Goal: Transaction & Acquisition: Purchase product/service

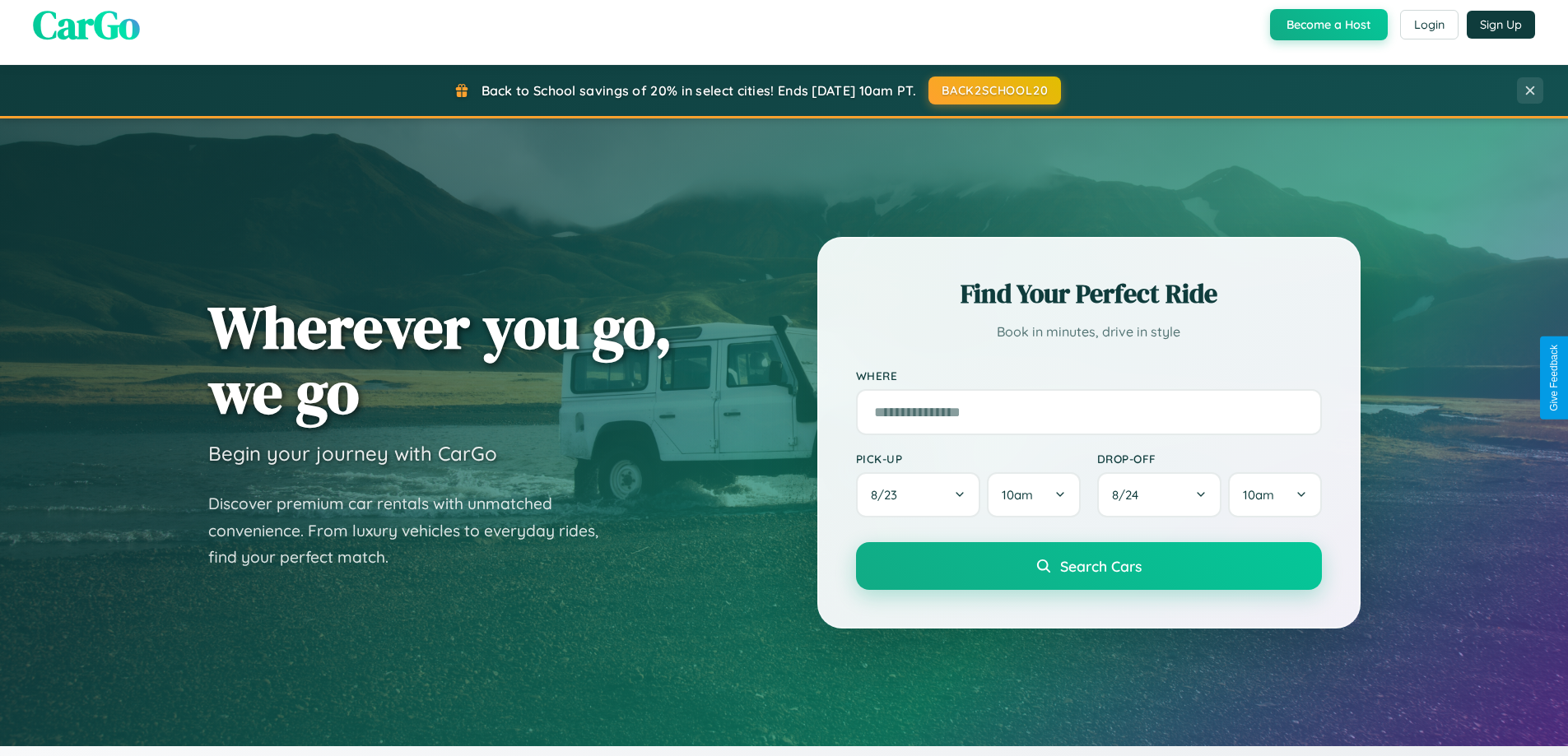
scroll to position [709, 0]
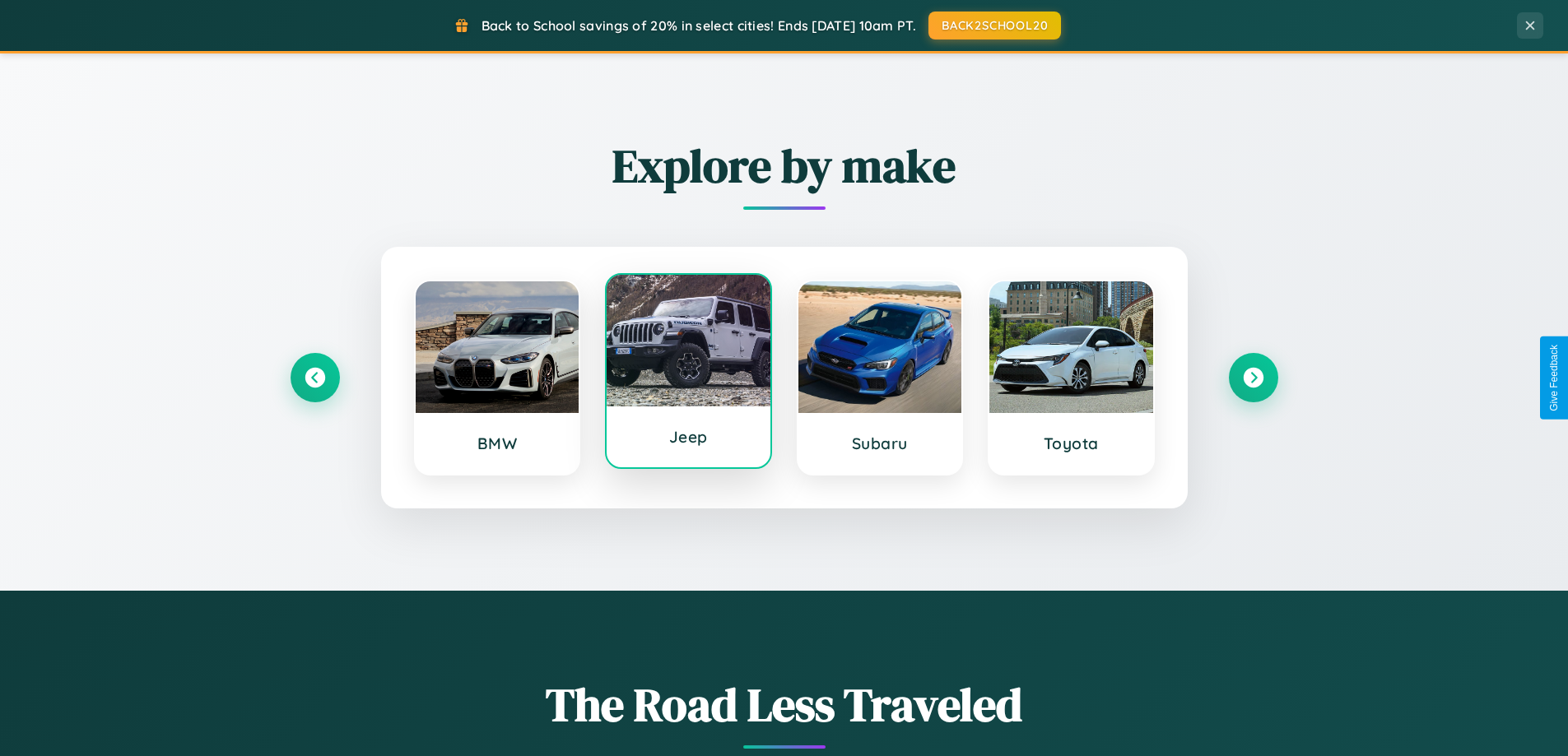
click at [688, 375] on div at bounding box center [689, 340] width 164 height 132
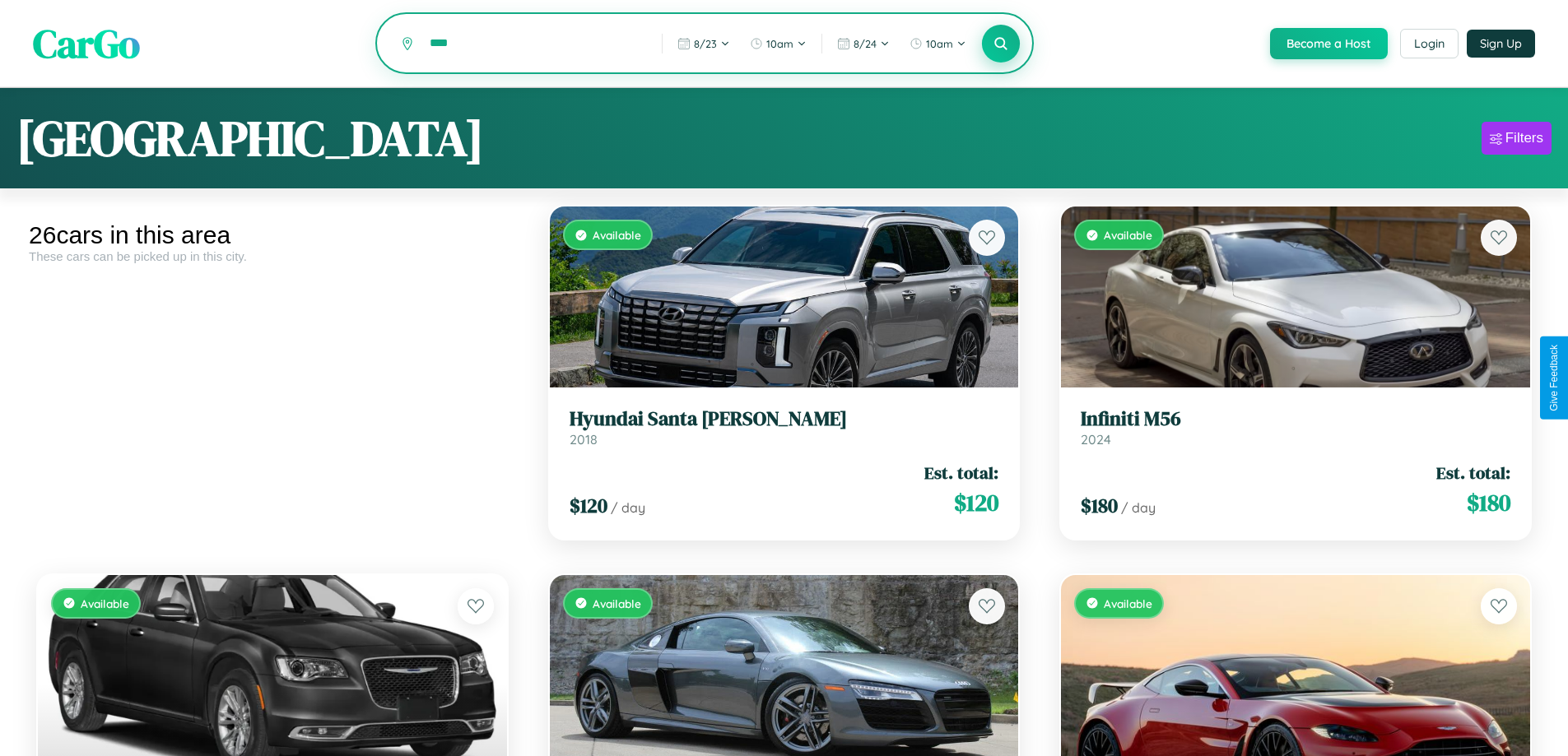
type input "****"
click at [1000, 44] on icon at bounding box center [1001, 42] width 16 height 16
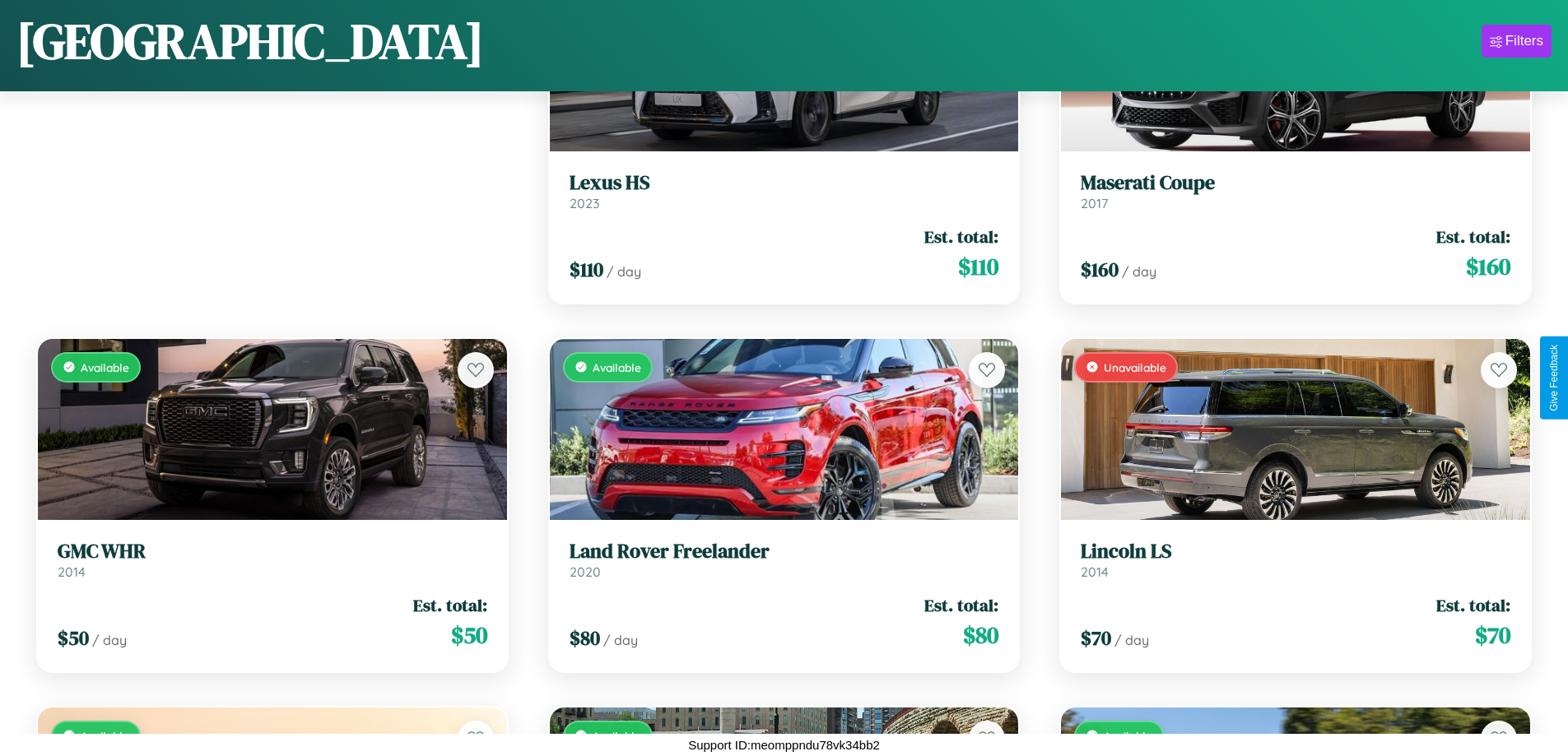
scroll to position [599, 0]
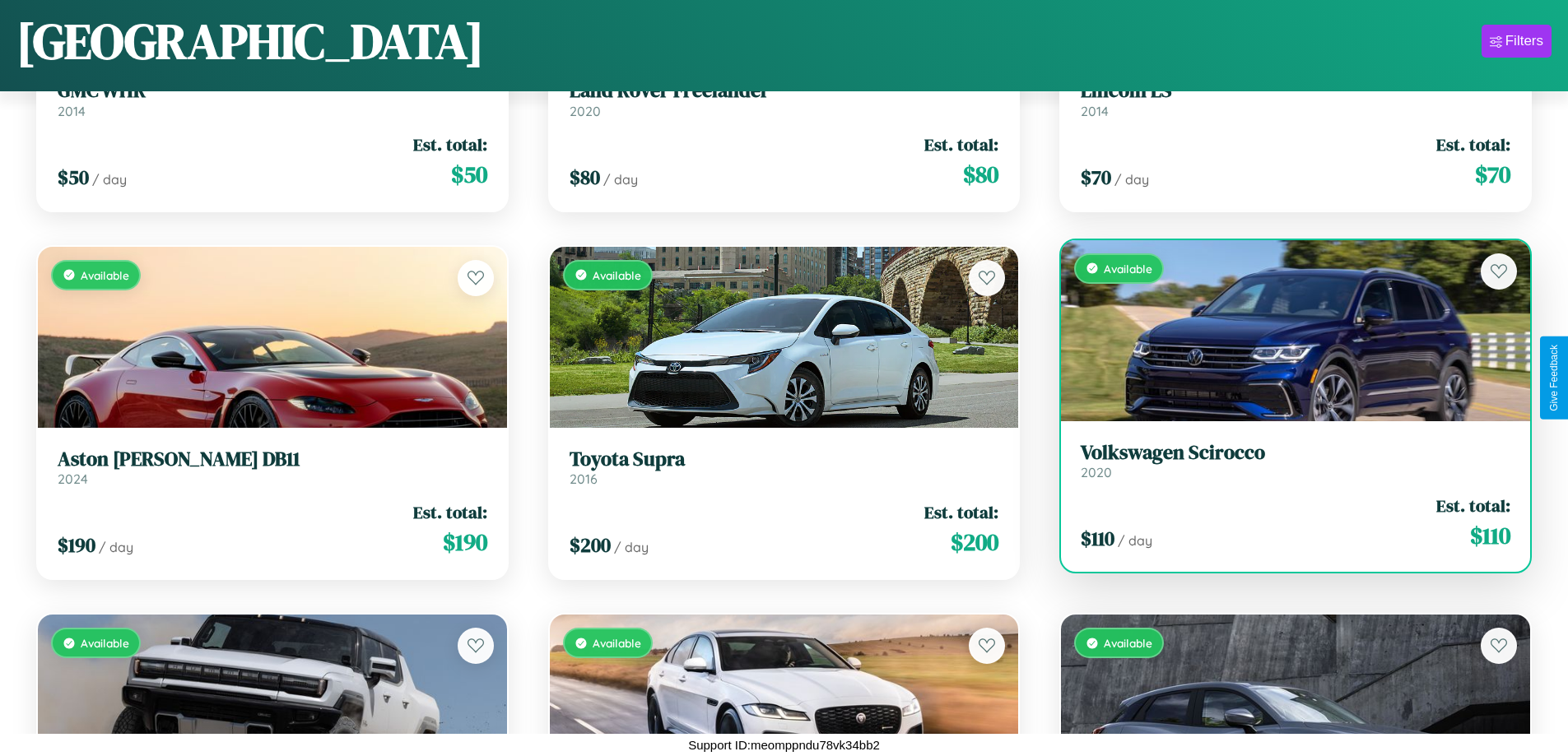
click at [1285, 460] on h3 "Volkswagen Scirocco" at bounding box center [1295, 453] width 429 height 24
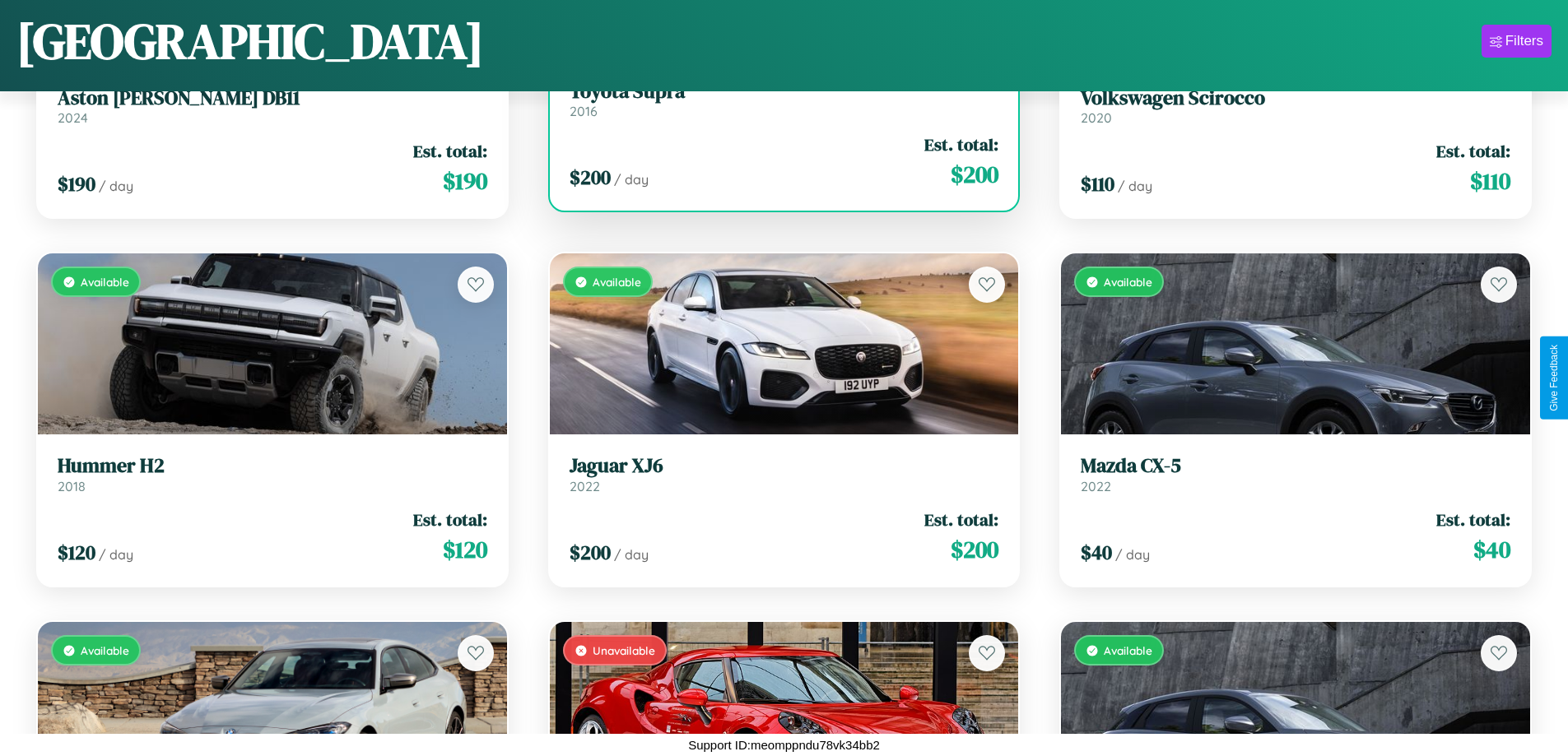
scroll to position [969, 0]
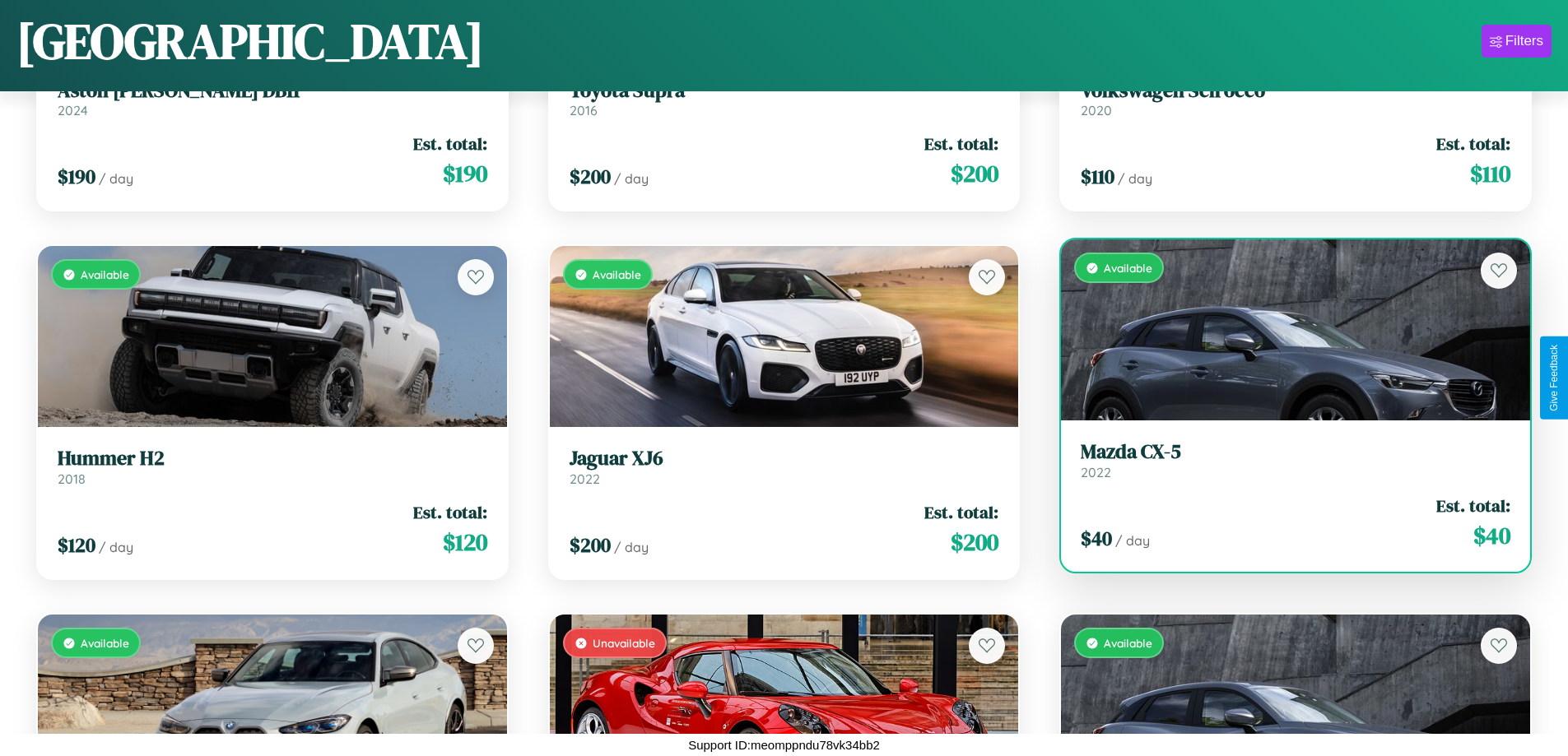
click at [1285, 460] on h3 "Mazda CX-5" at bounding box center [1295, 452] width 429 height 24
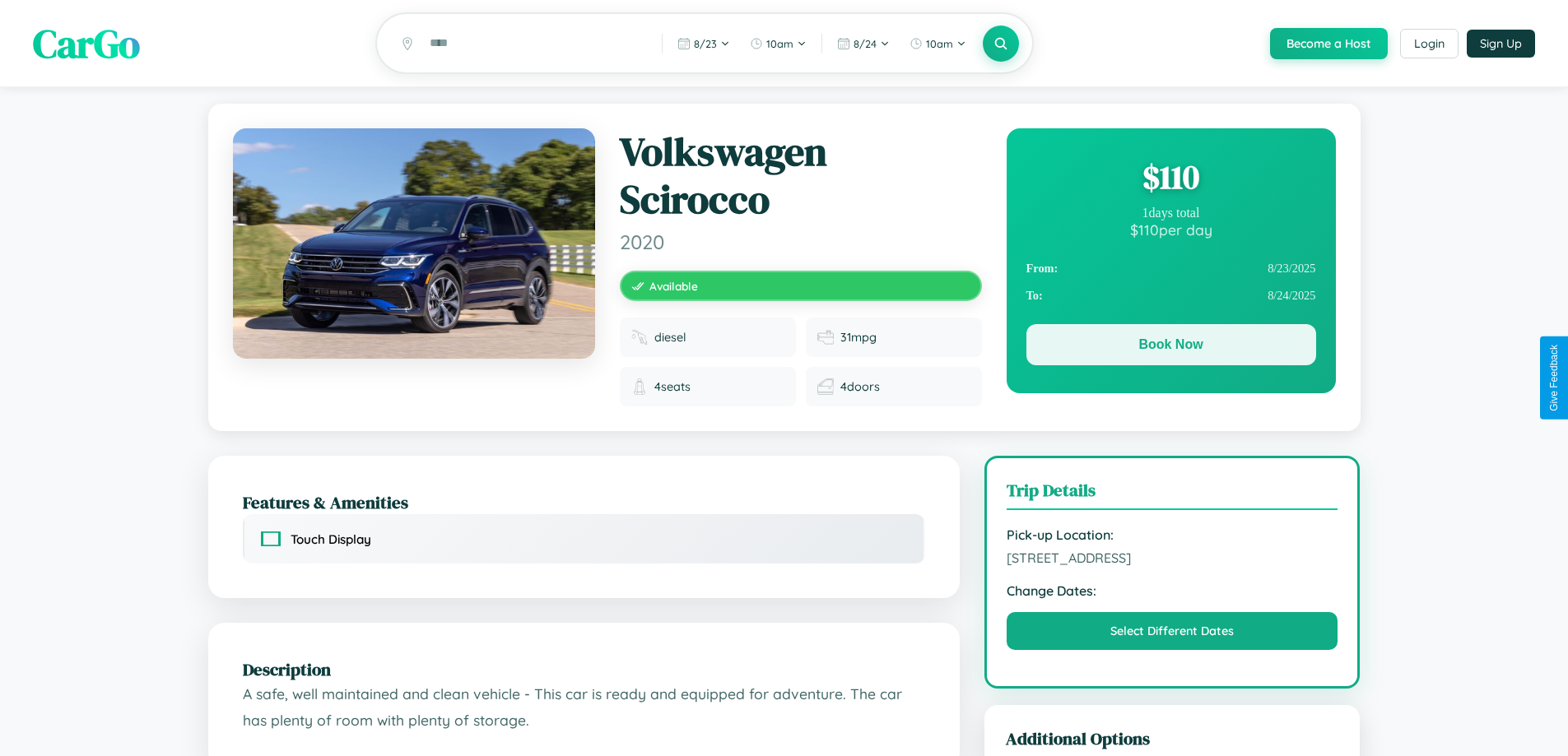
click at [1171, 347] on button "Book Now" at bounding box center [1171, 344] width 290 height 41
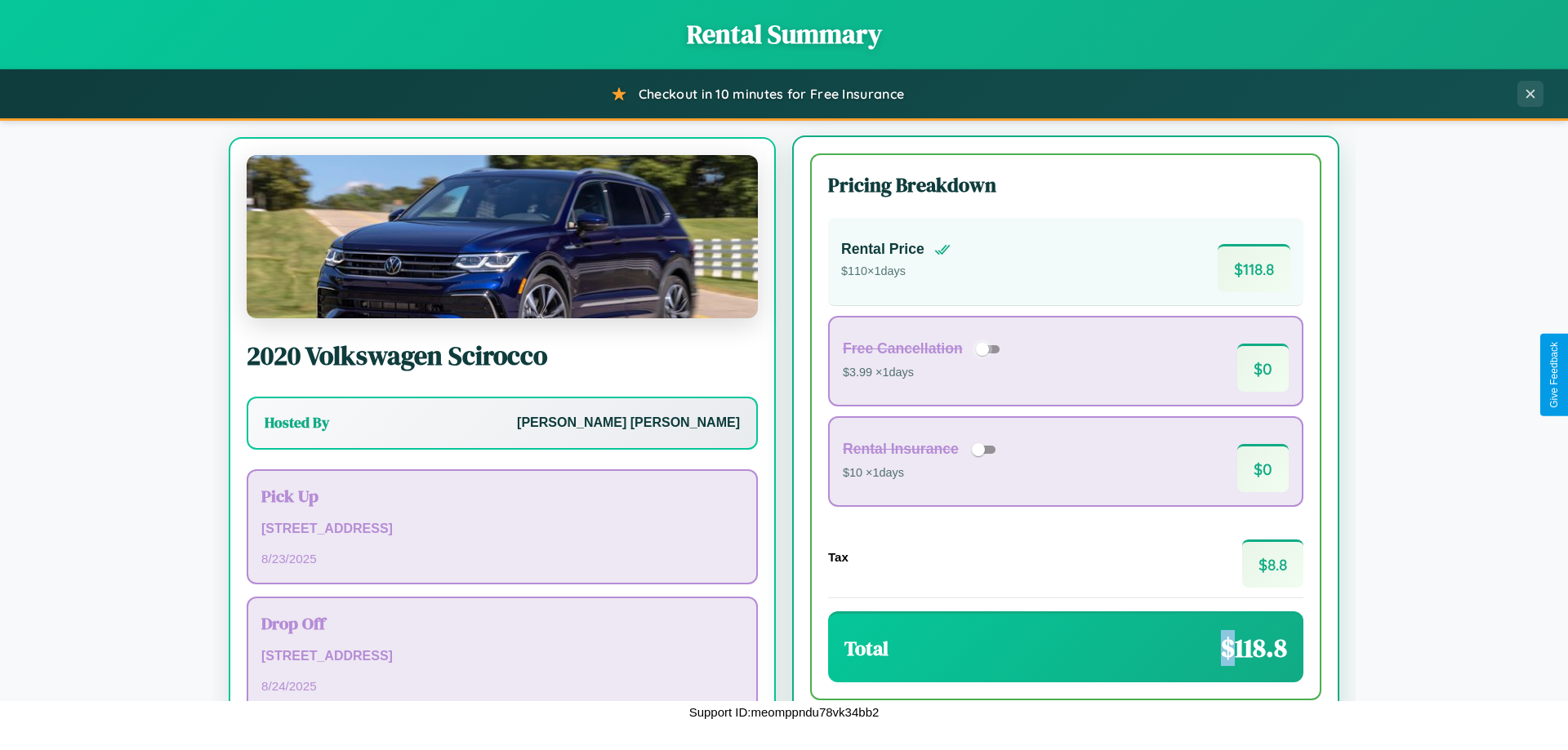
scroll to position [76, 0]
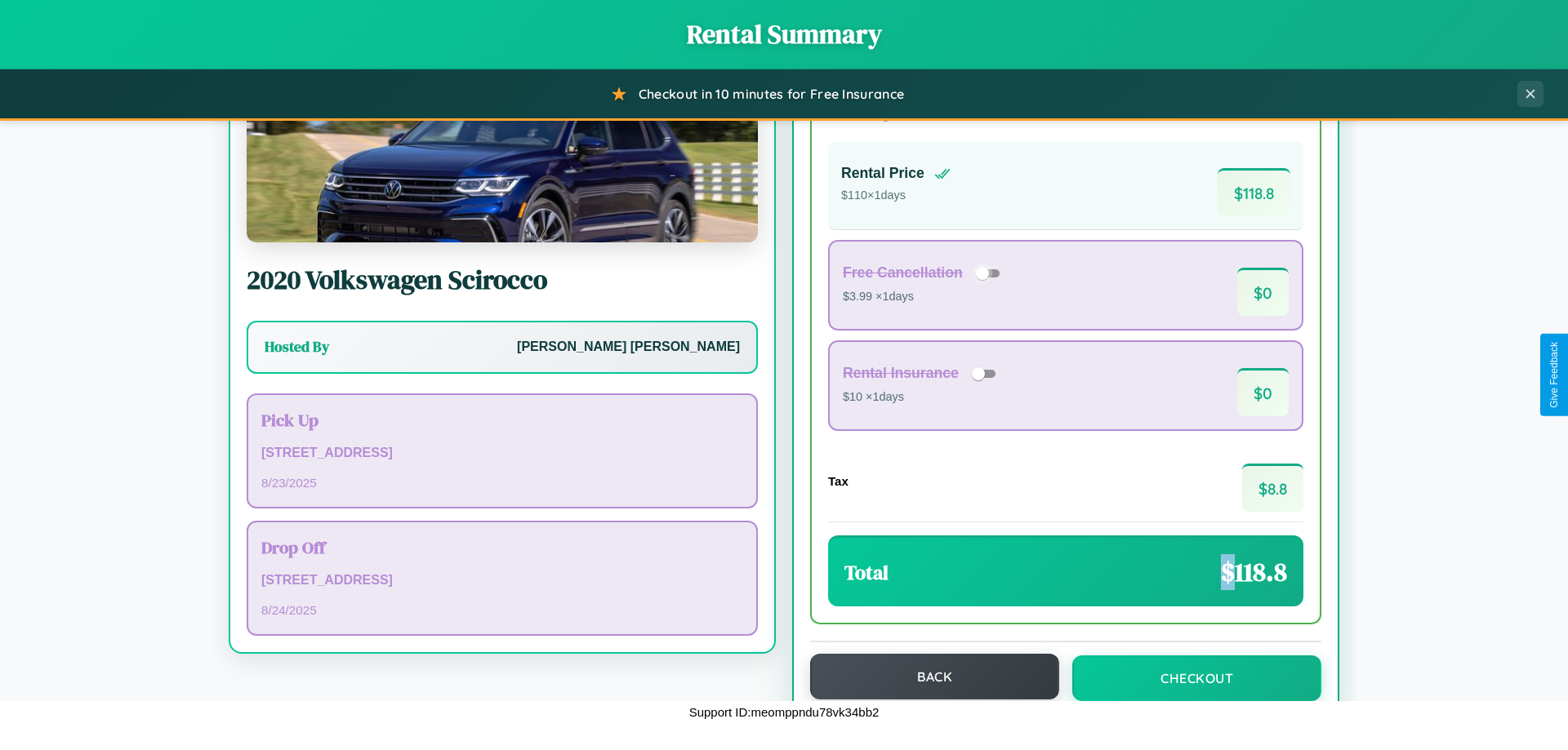
click at [927, 678] on button "Back" at bounding box center [934, 677] width 249 height 46
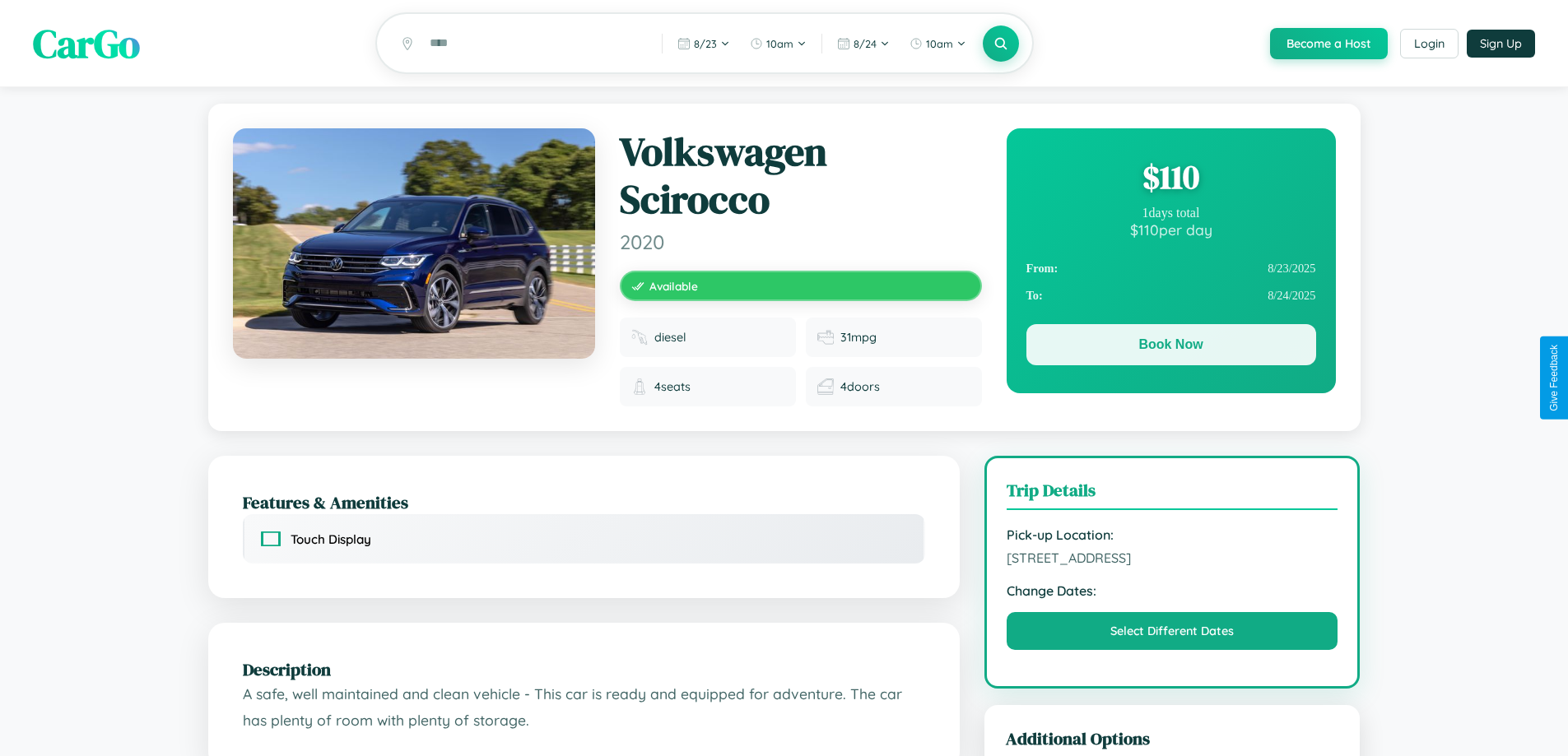
click at [1171, 347] on button "Book Now" at bounding box center [1171, 344] width 290 height 41
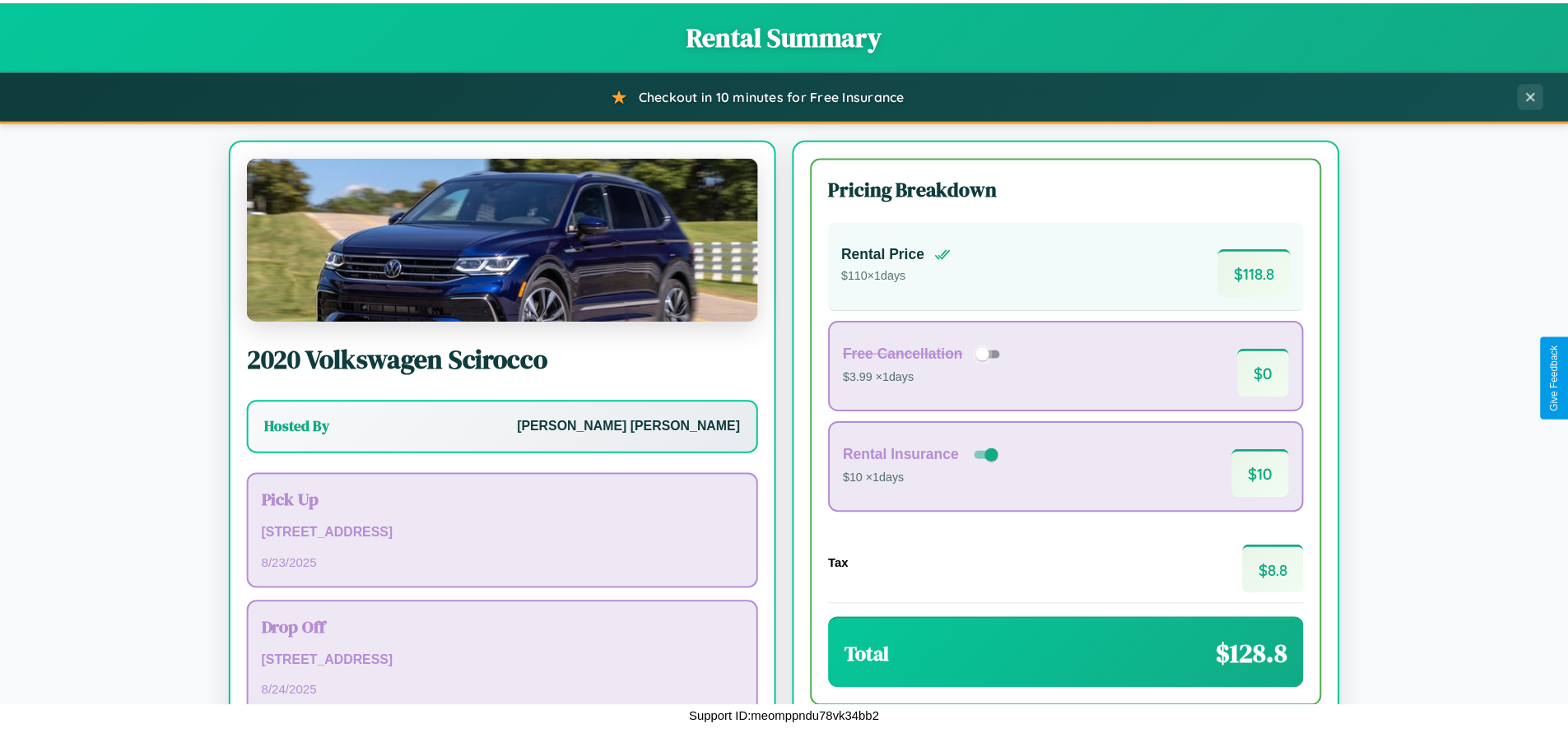
scroll to position [112, 0]
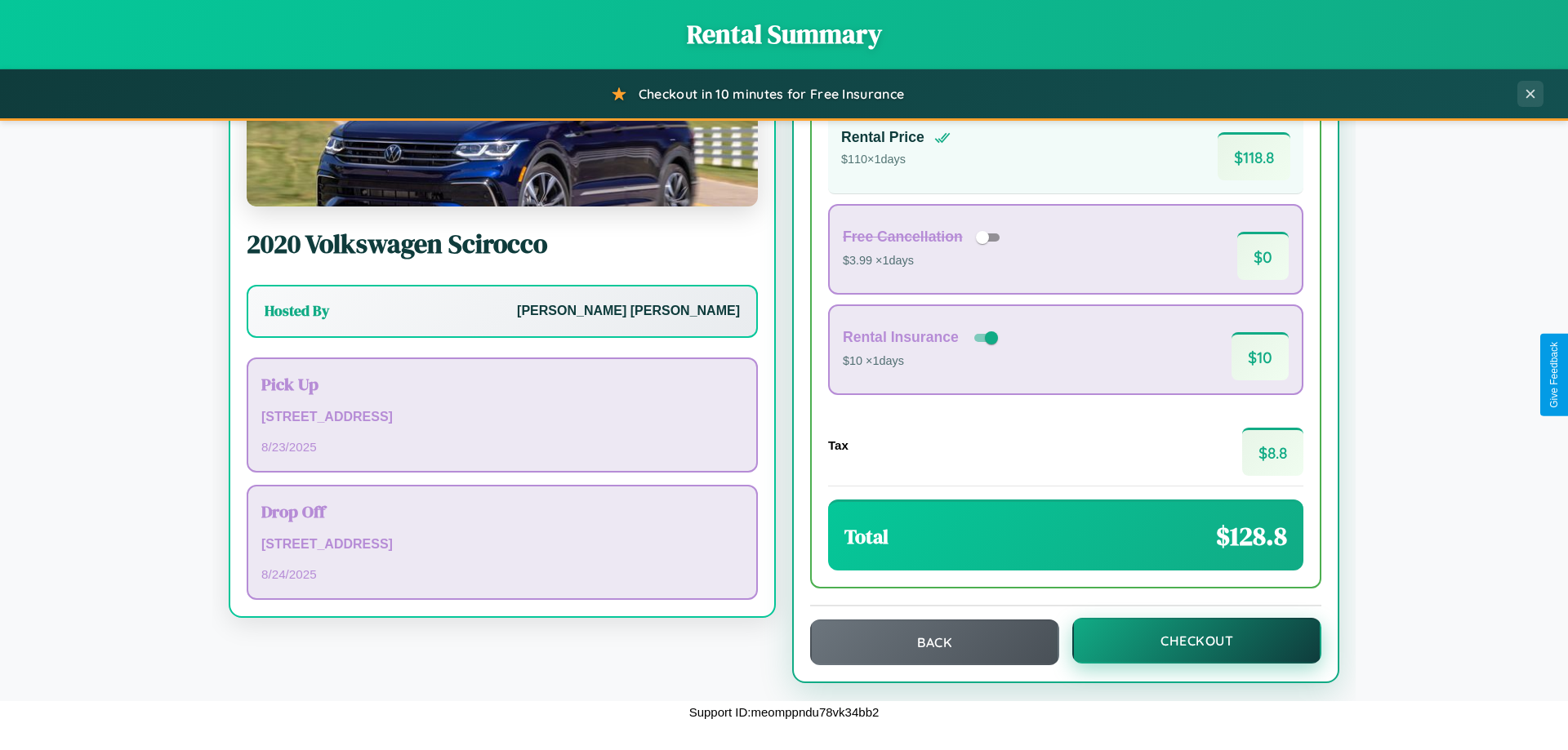
click at [1185, 640] on button "Checkout" at bounding box center [1196, 640] width 249 height 46
